Goal: Book appointment/travel/reservation

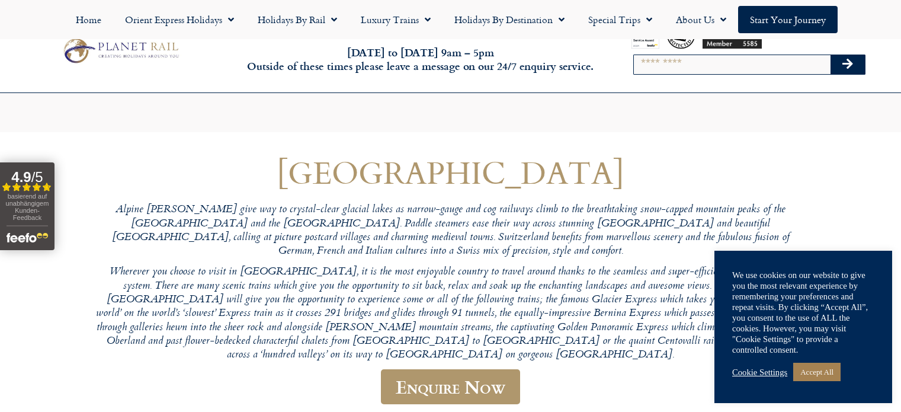
scroll to position [411, 0]
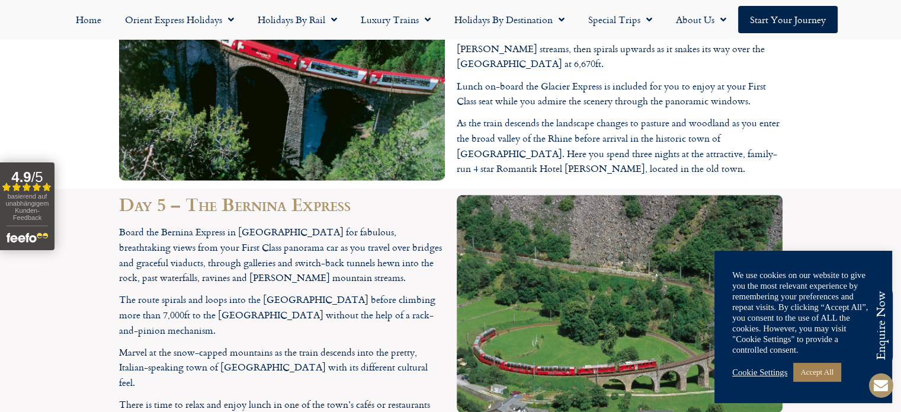
scroll to position [3018, 0]
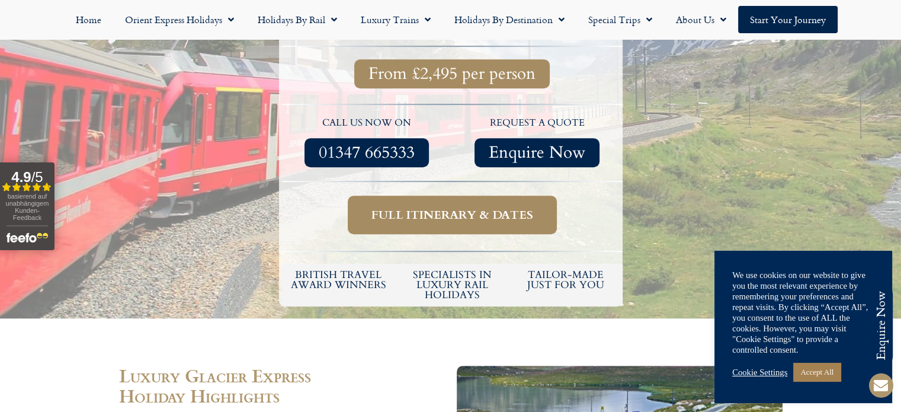
scroll to position [545, 0]
